Goal: Information Seeking & Learning: Find specific fact

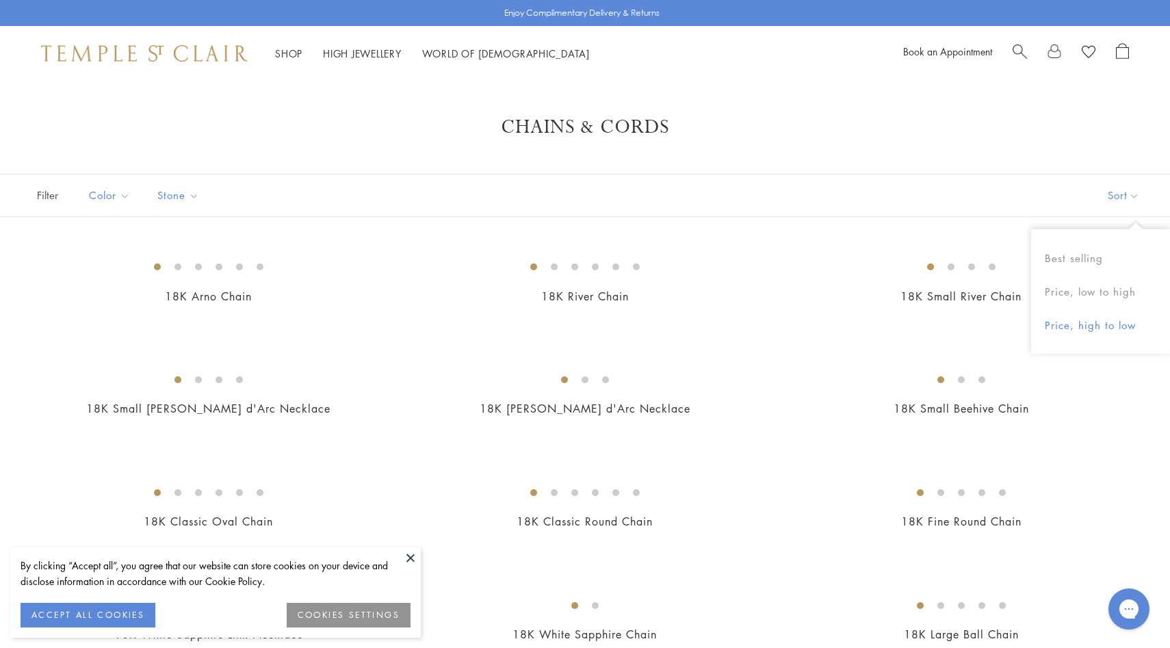
click at [1077, 311] on button "Price, high to low" at bounding box center [1100, 325] width 139 height 34
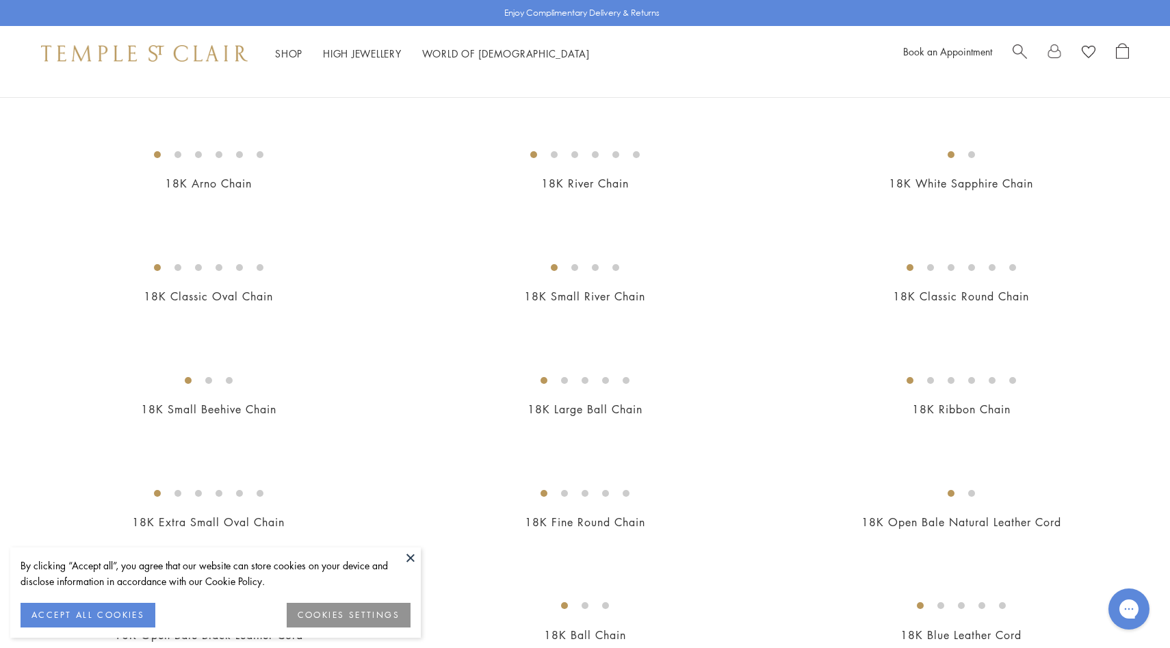
scroll to position [300, 0]
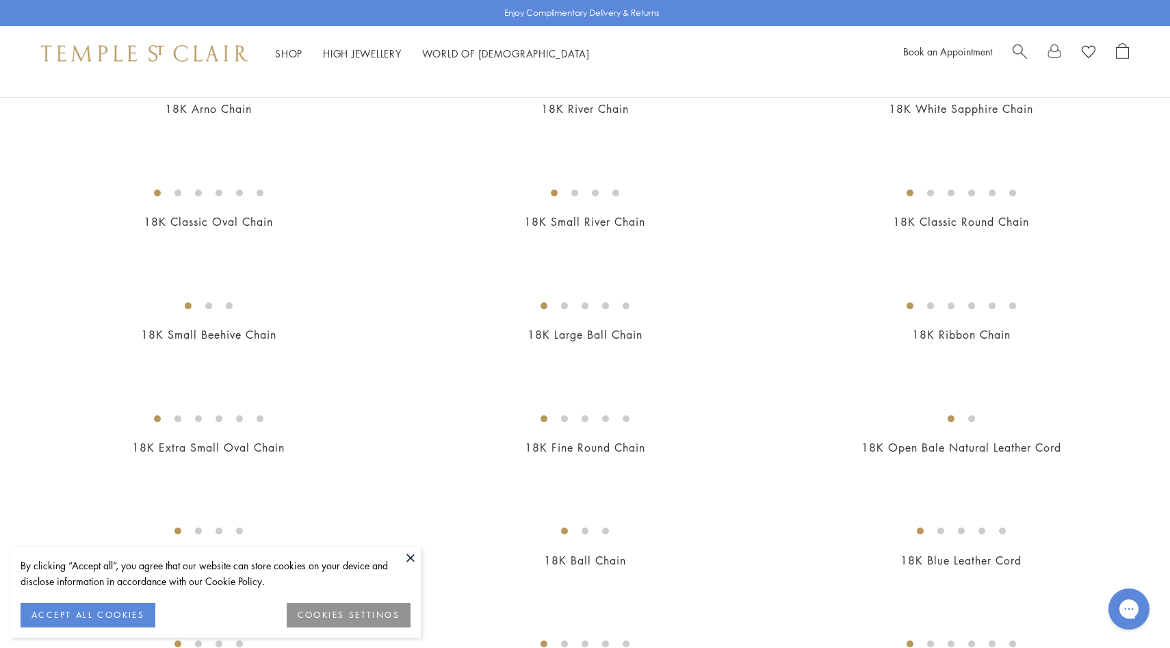
click at [0, 0] on img at bounding box center [0, 0] width 0 height 0
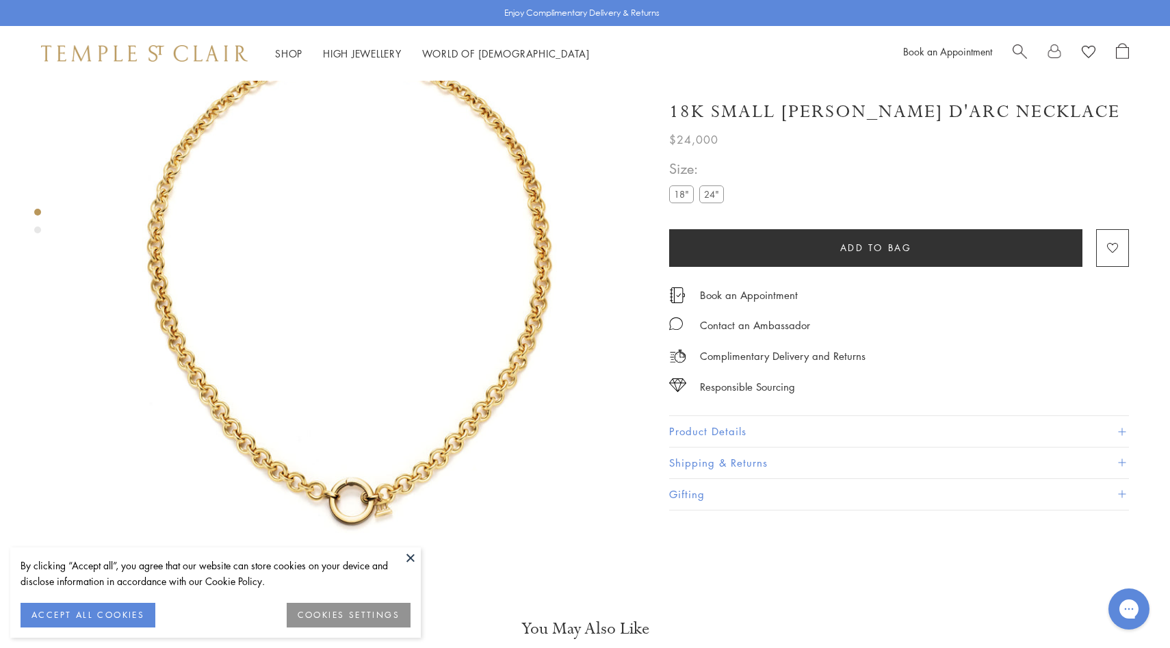
scroll to position [81, 0]
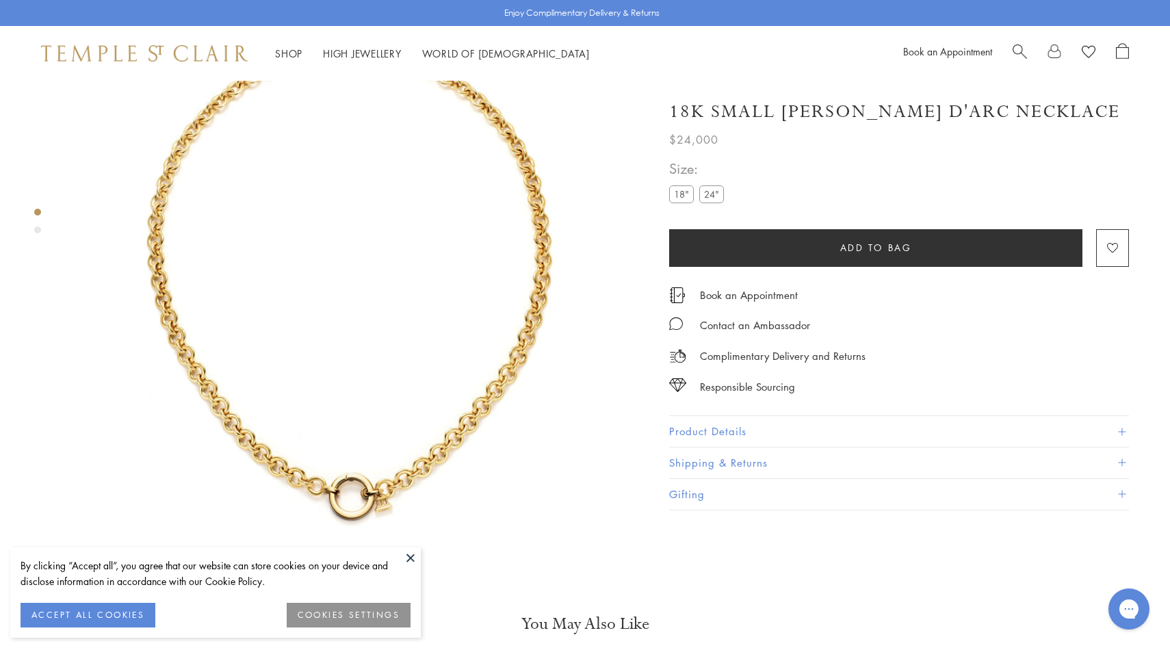
click at [695, 420] on button "Product Details" at bounding box center [899, 431] width 460 height 31
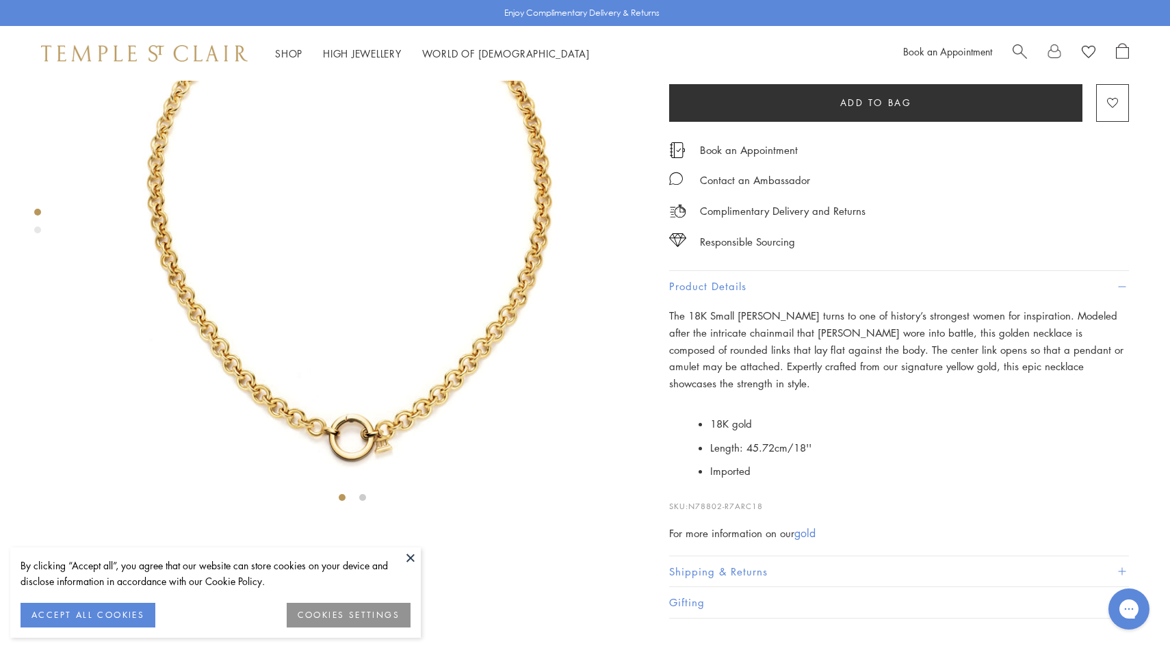
scroll to position [252, 0]
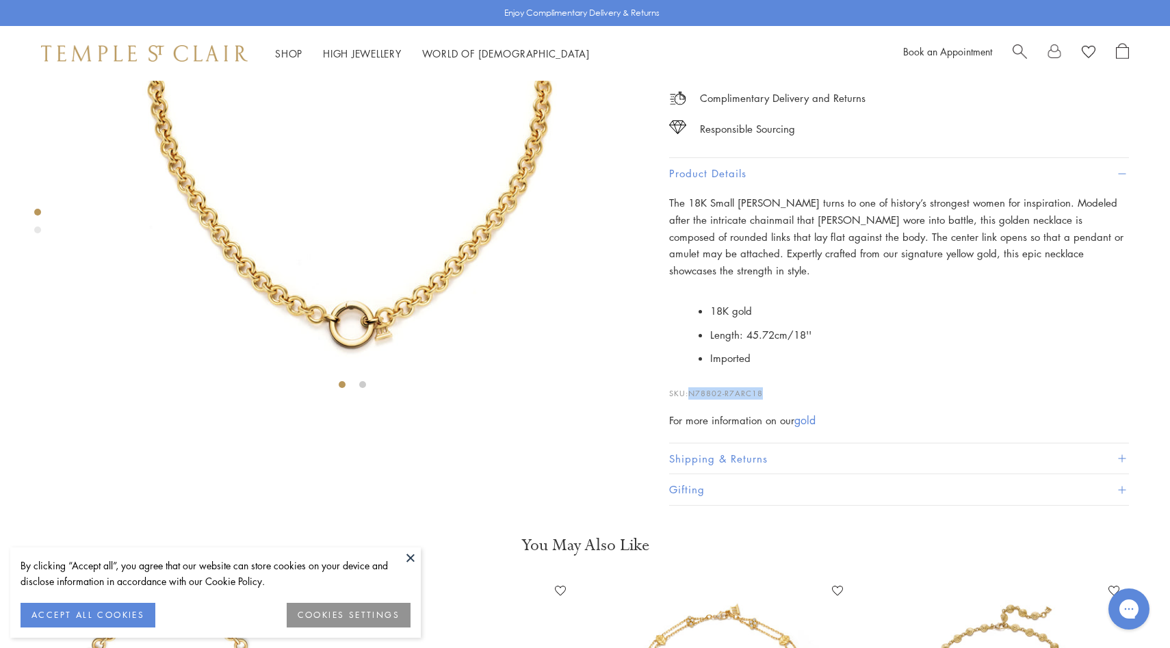
drag, startPoint x: 771, startPoint y: 538, endPoint x: 693, endPoint y: 535, distance: 78.7
click at [693, 399] on p "SKU: N78802-R7ARC18" at bounding box center [899, 386] width 460 height 26
copy span "N78802-R7ARC18"
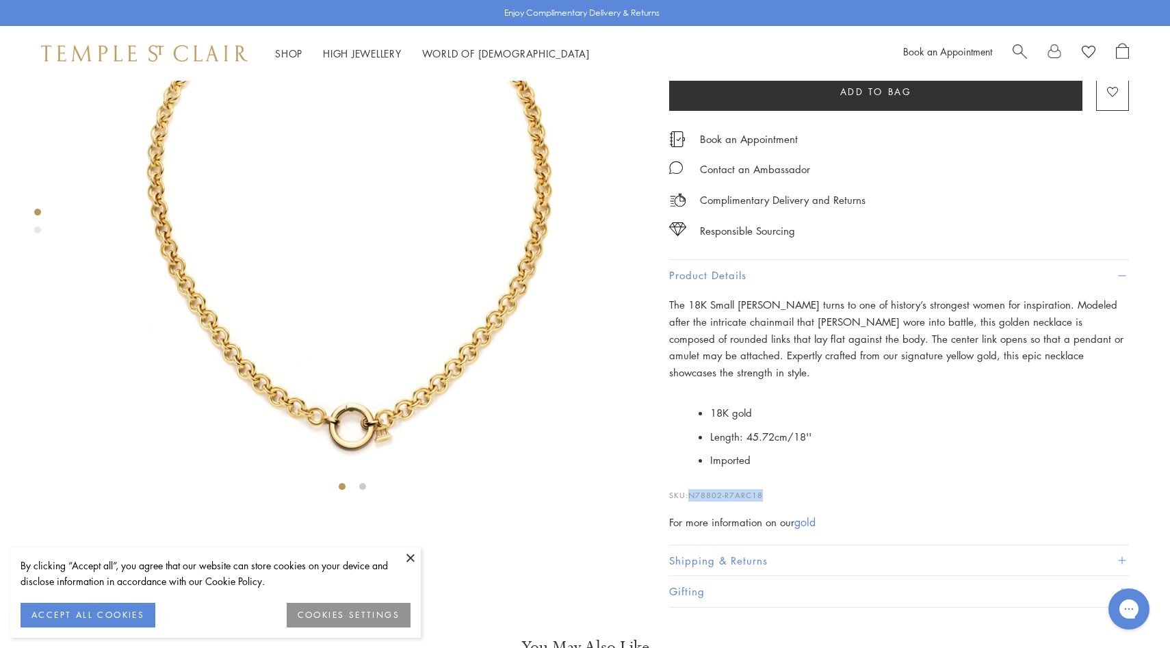
scroll to position [0, 0]
